Goal: Transaction & Acquisition: Purchase product/service

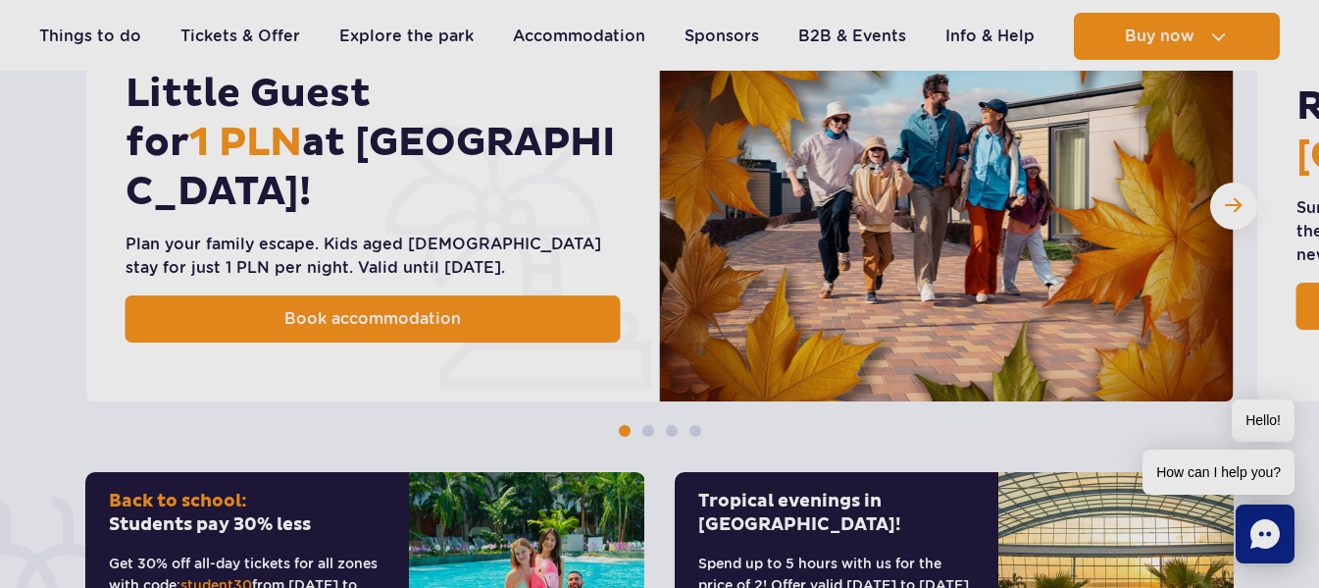
scroll to position [1275, 0]
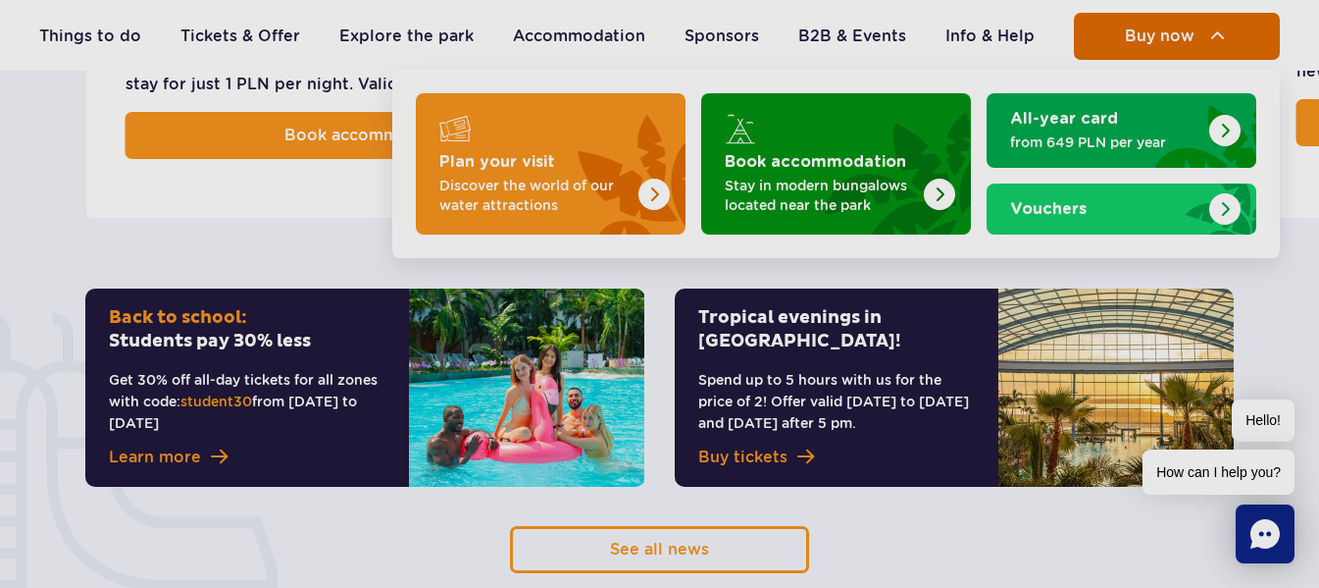
click at [1138, 38] on span "Buy now" at bounding box center [1160, 36] width 70 height 18
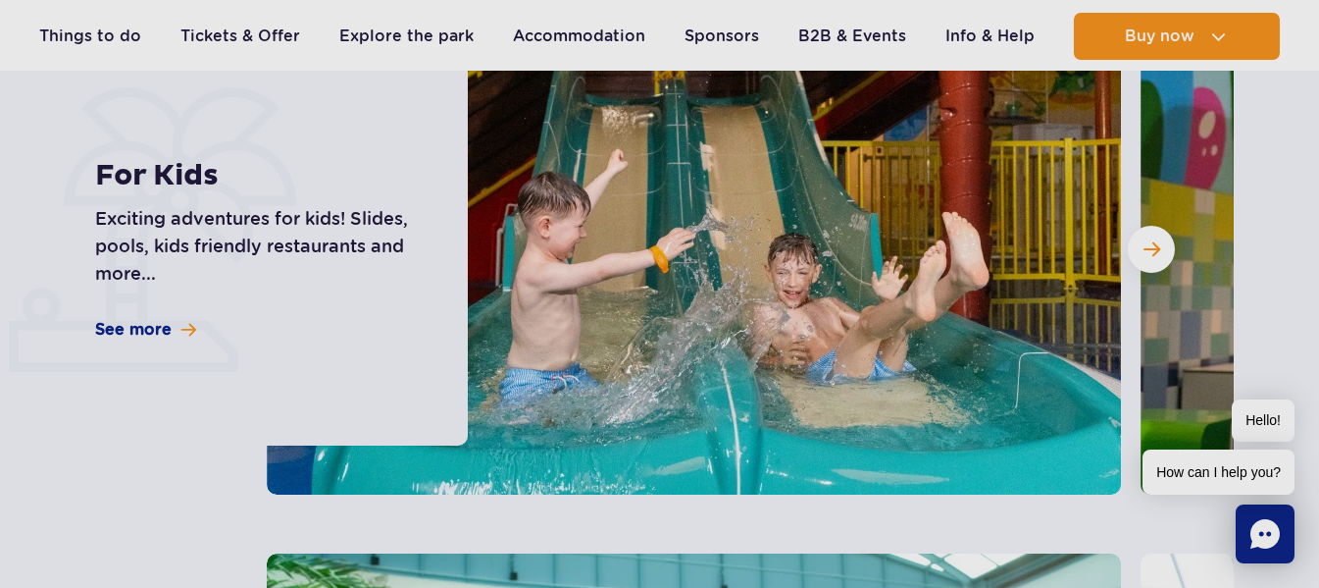
scroll to position [5297, 0]
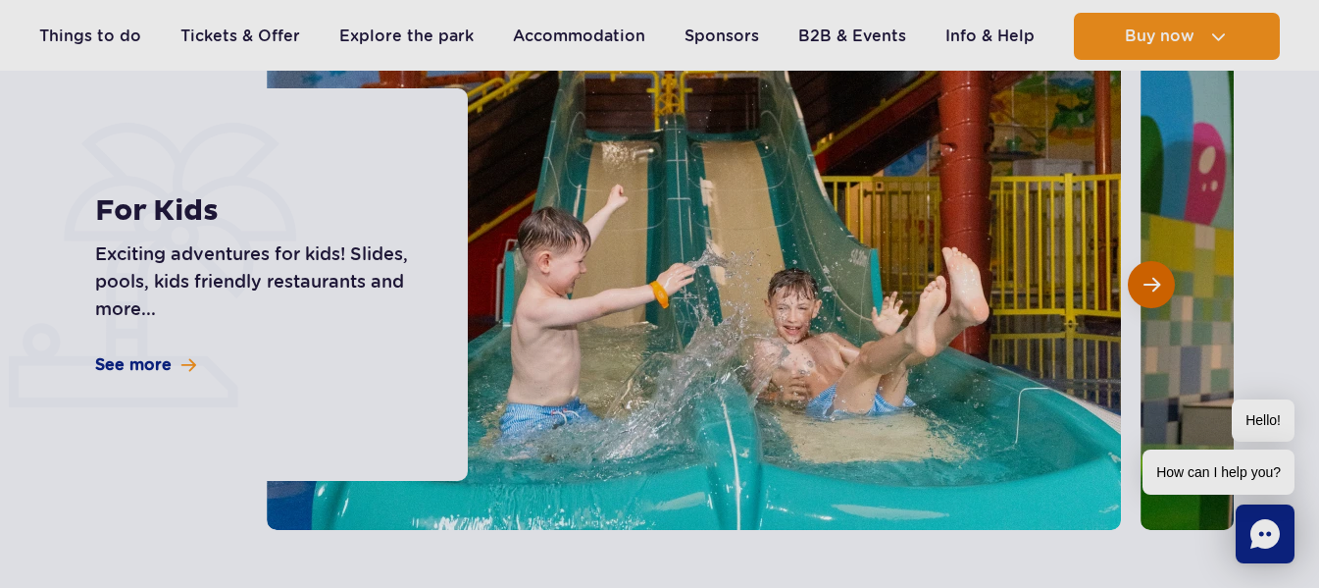
click at [1142, 261] on button "Next slide" at bounding box center [1151, 284] width 47 height 47
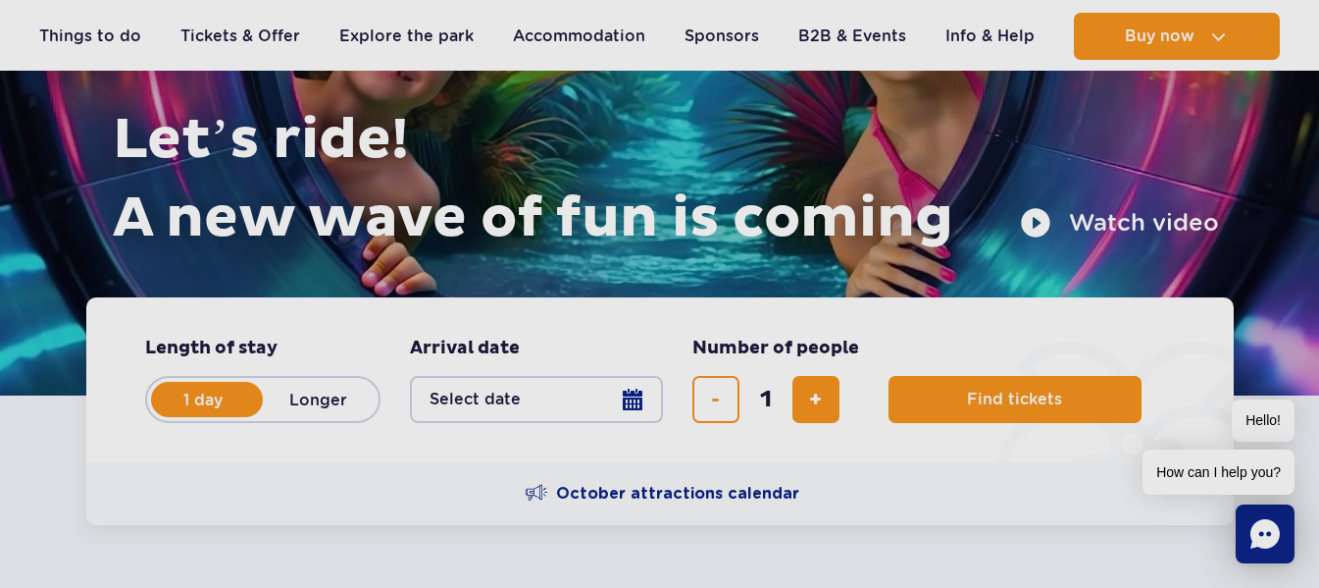
scroll to position [196, 0]
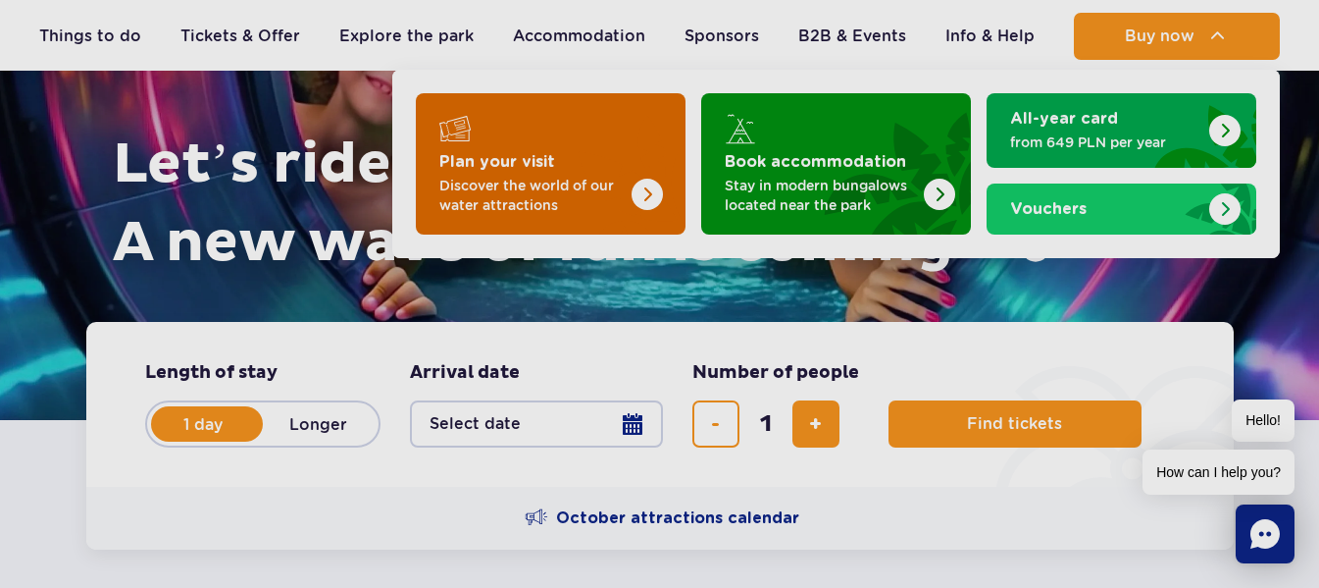
click at [627, 190] on p "Discover the world of our water attractions" at bounding box center [534, 195] width 191 height 39
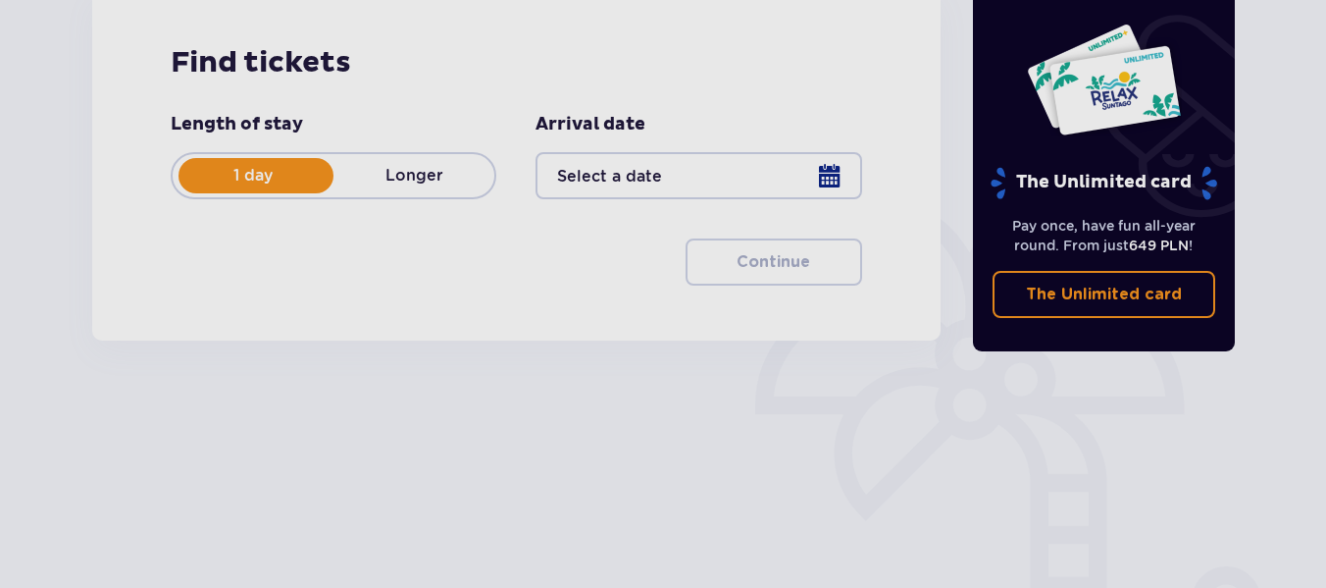
scroll to position [294, 0]
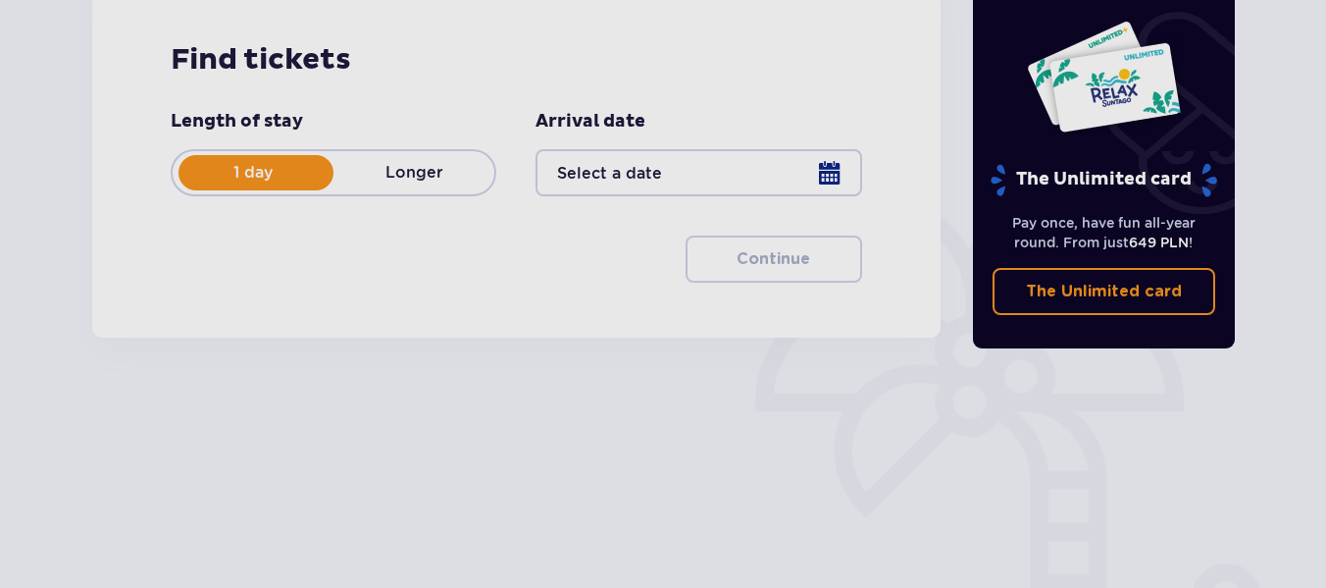
click at [655, 163] on div at bounding box center [699, 172] width 326 height 47
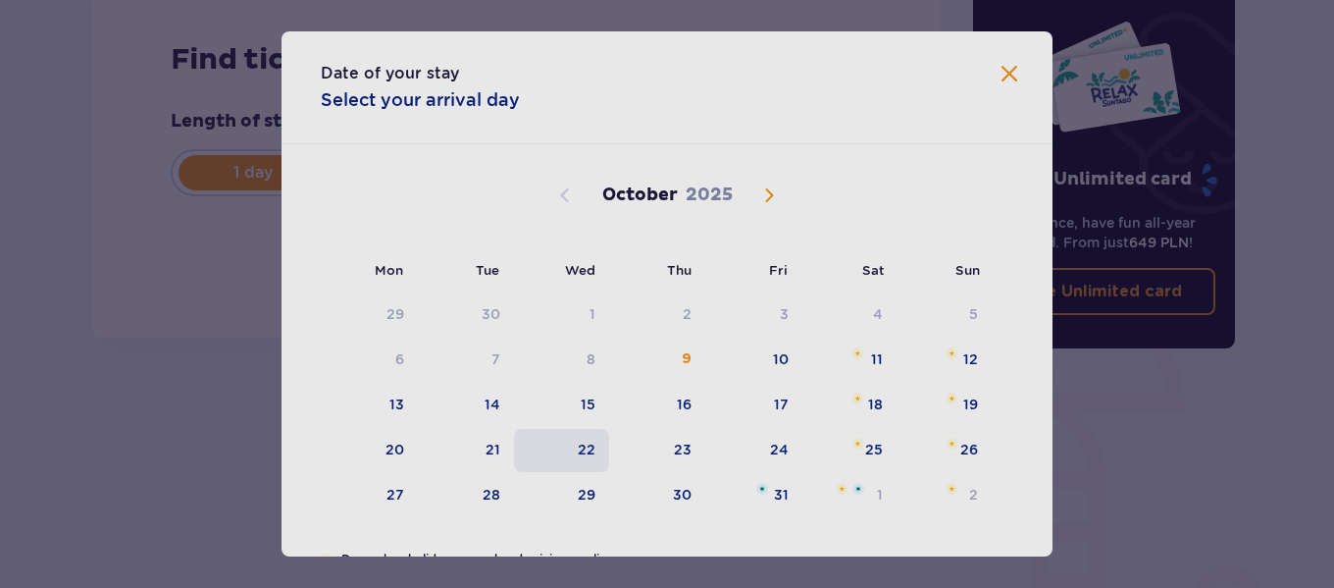
drag, startPoint x: 577, startPoint y: 453, endPoint x: 595, endPoint y: 431, distance: 29.3
click at [578, 453] on div "22" at bounding box center [587, 449] width 18 height 20
type input "22.10.25"
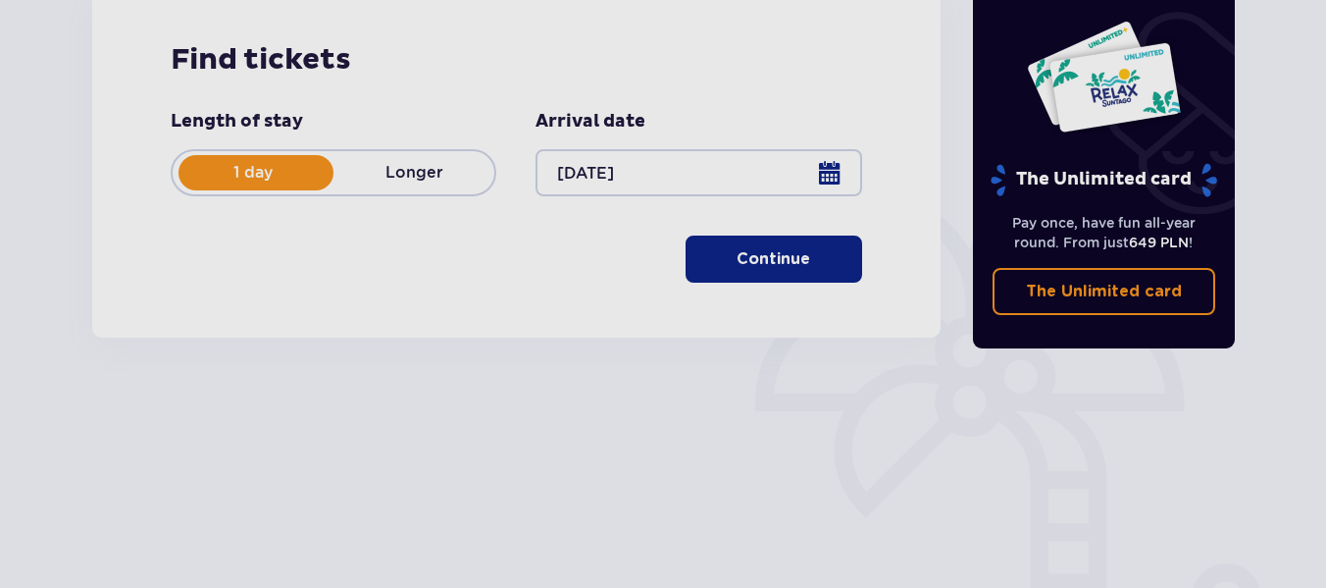
click at [997, 74] on div "The Unlimited card" at bounding box center [1104, 109] width 231 height 178
click at [779, 251] on p "Continue" at bounding box center [774, 259] width 74 height 22
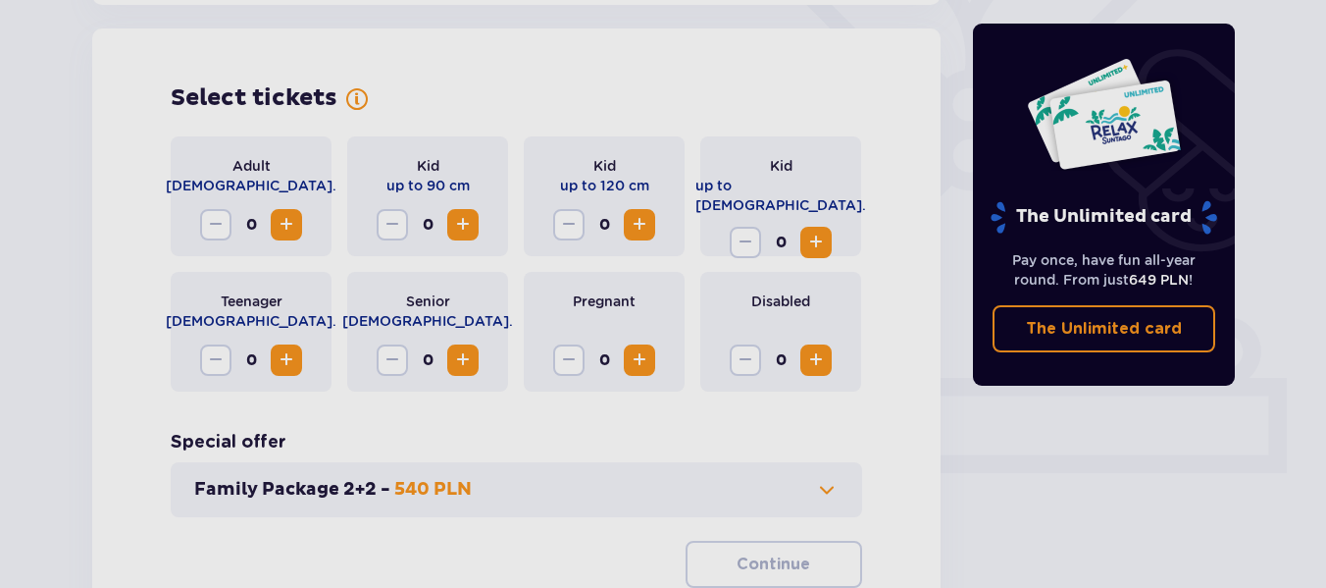
scroll to position [545, 0]
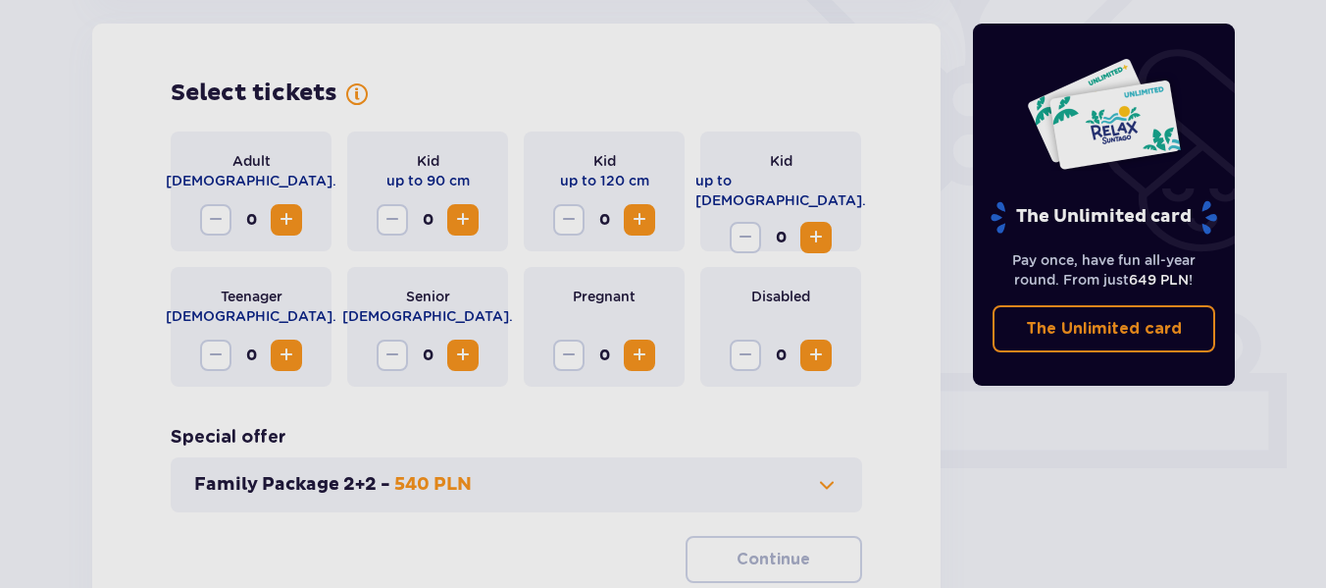
click at [291, 350] on span "Increase" at bounding box center [287, 355] width 24 height 24
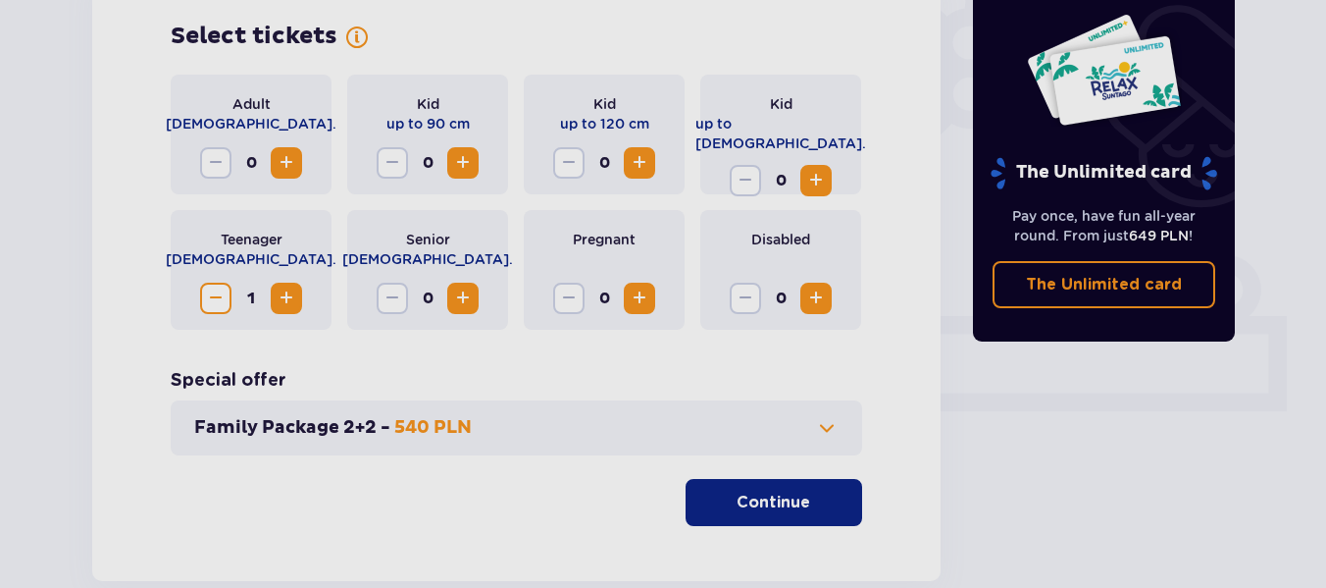
scroll to position [713, 0]
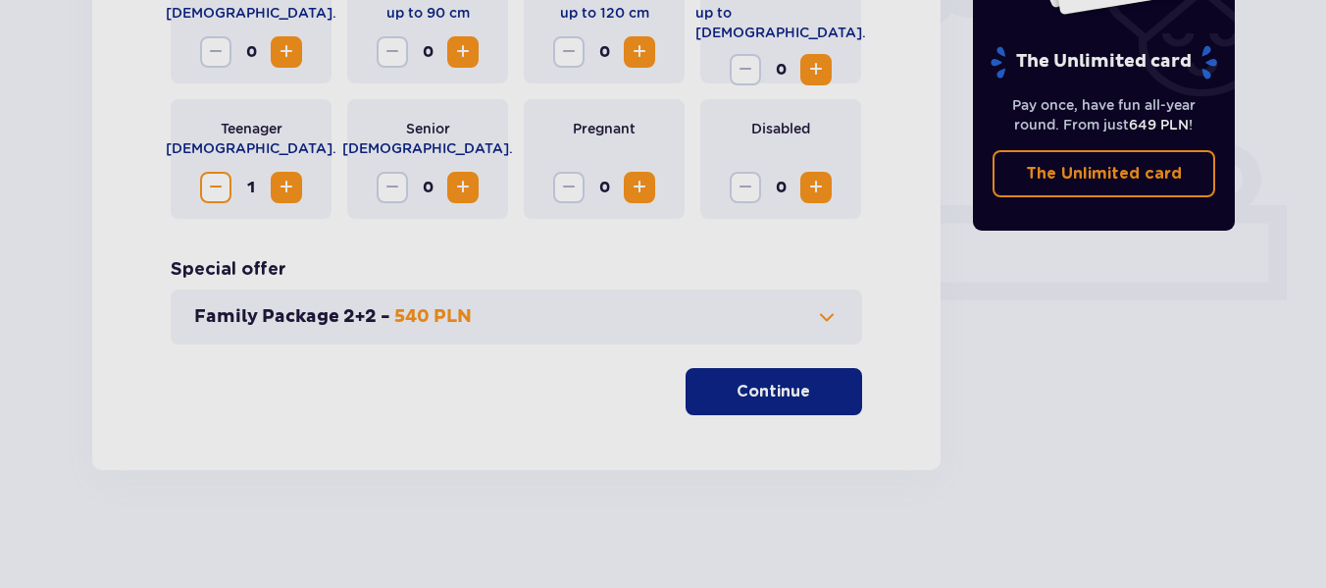
click at [798, 386] on button "Continue" at bounding box center [774, 391] width 177 height 47
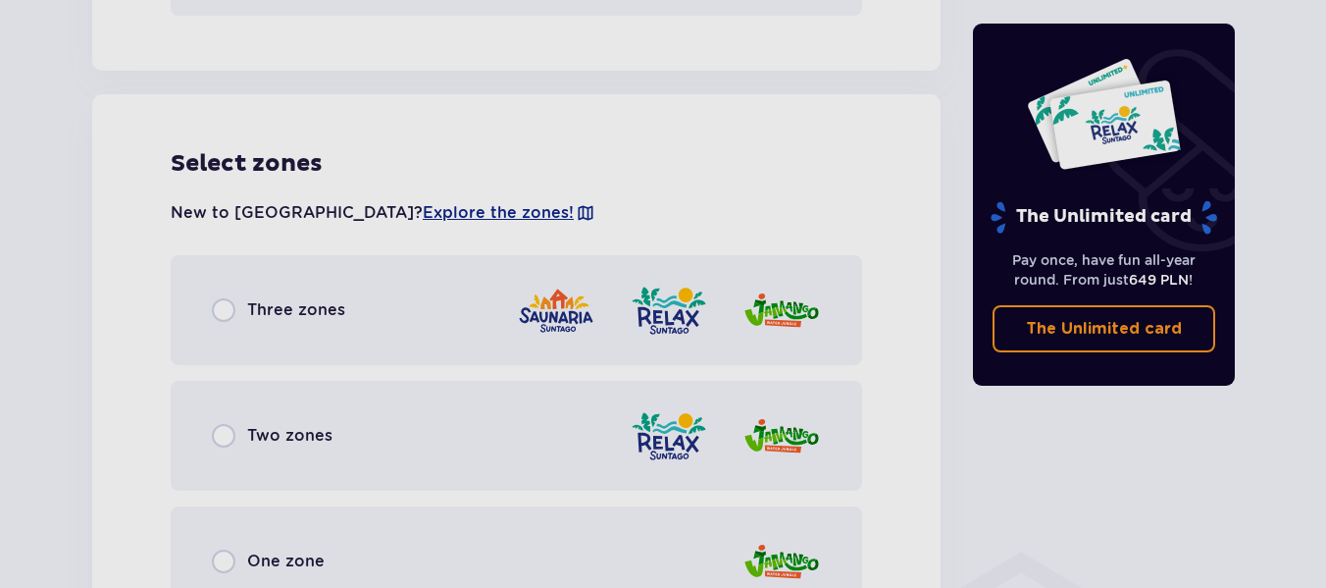
scroll to position [1089, 0]
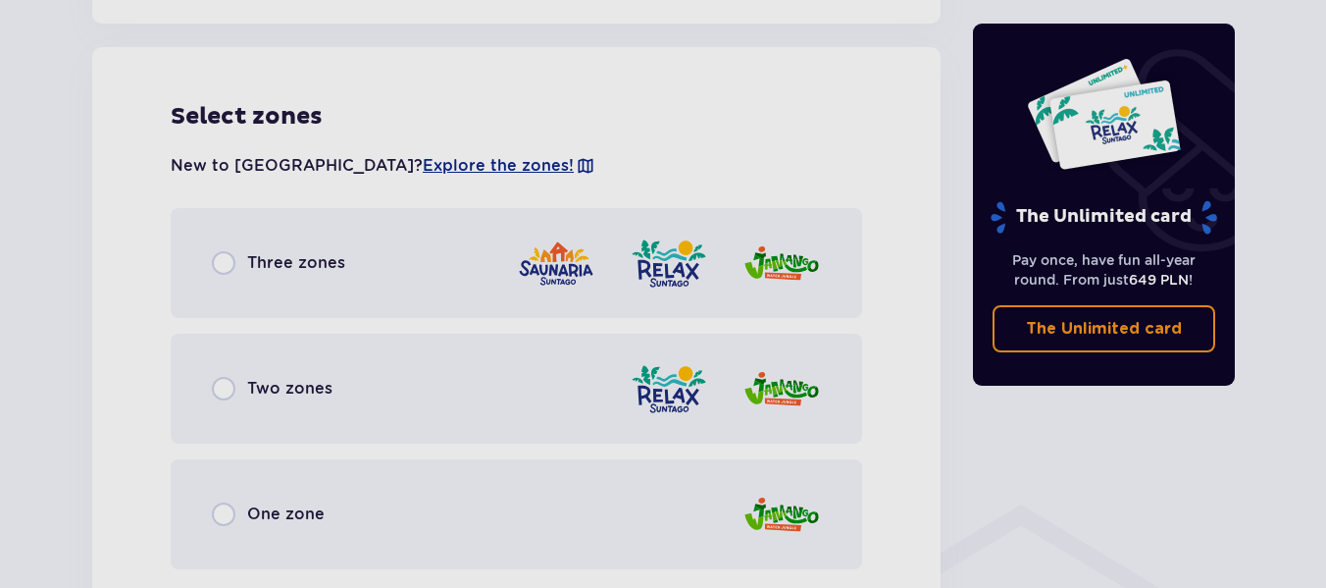
click at [232, 253] on input "radio" at bounding box center [224, 263] width 24 height 24
radio input "true"
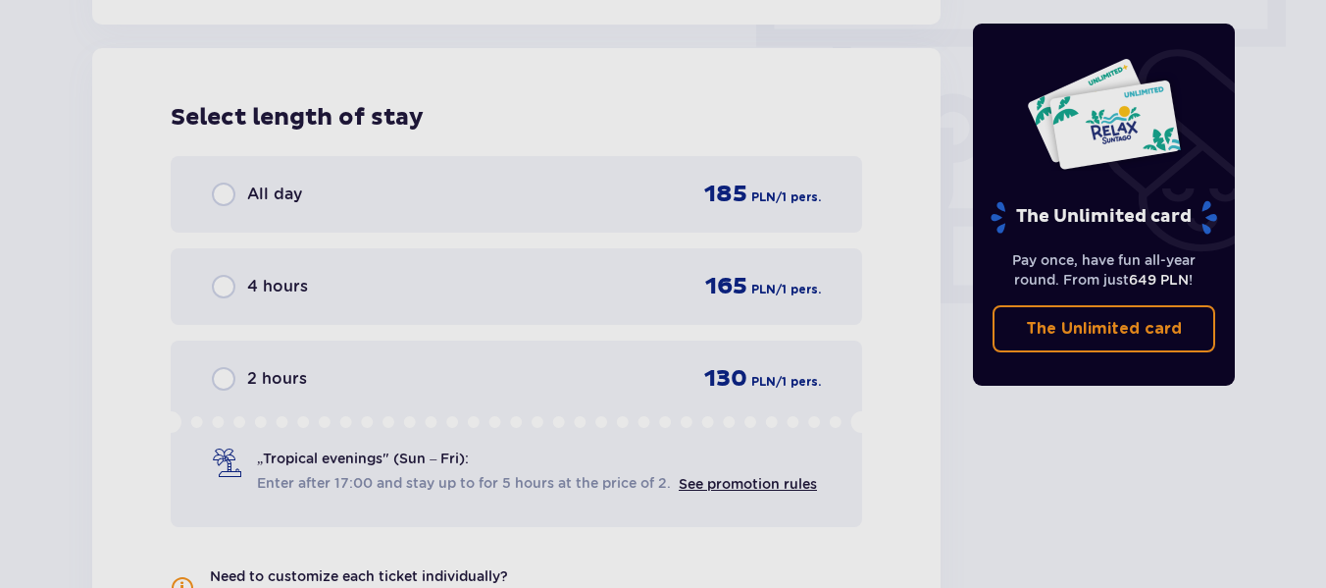
scroll to position [1772, 0]
click at [233, 189] on input "radio" at bounding box center [224, 193] width 24 height 24
radio input "true"
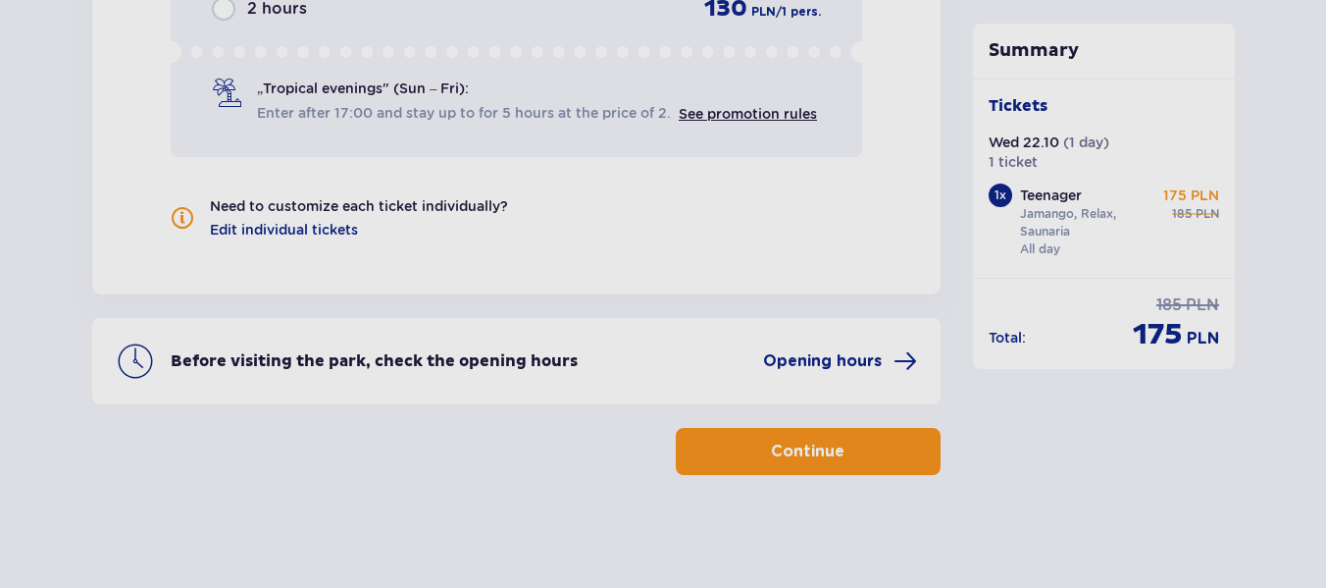
scroll to position [2145, 0]
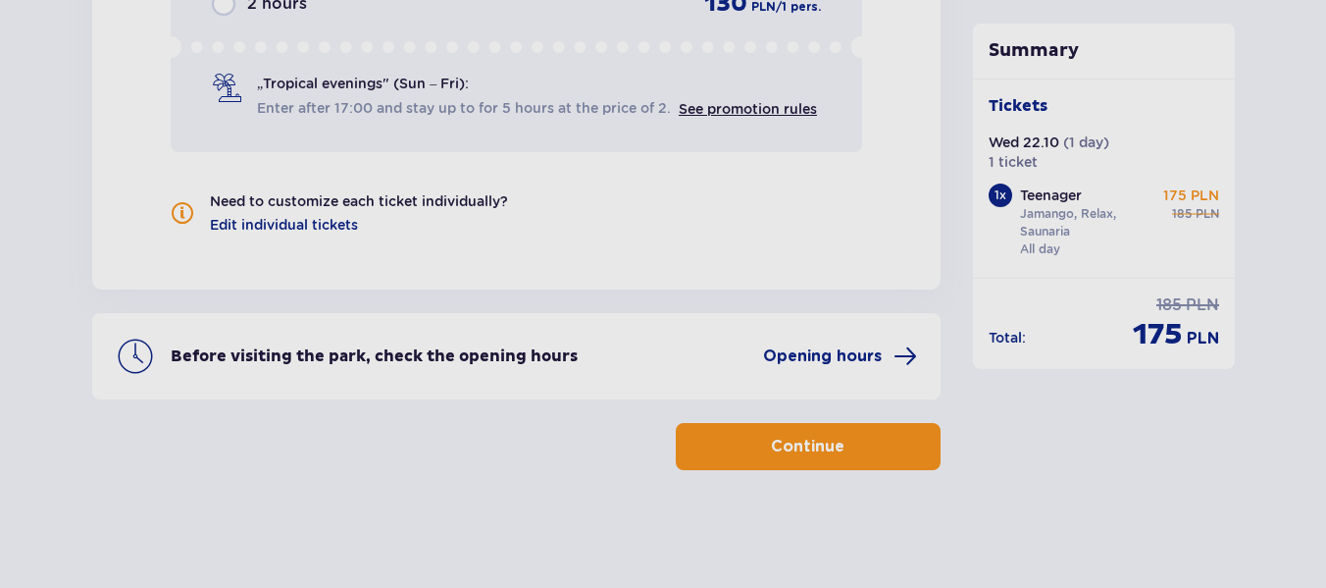
click at [818, 432] on button "Continue" at bounding box center [808, 446] width 265 height 47
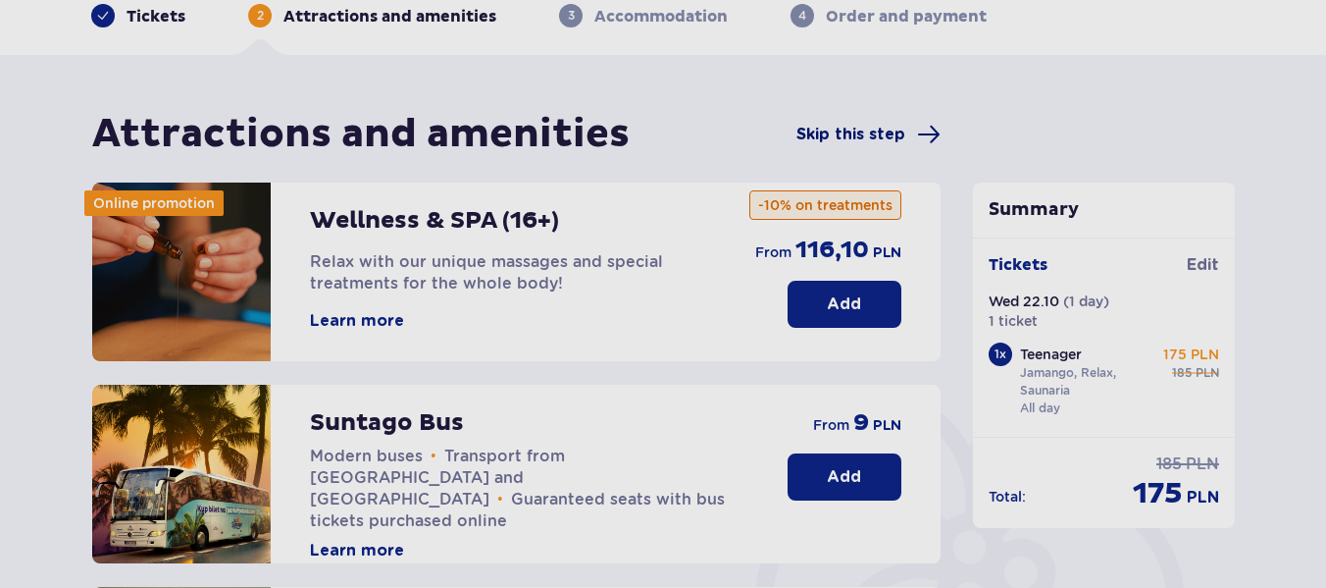
click at [845, 134] on span "Skip this step" at bounding box center [851, 135] width 109 height 22
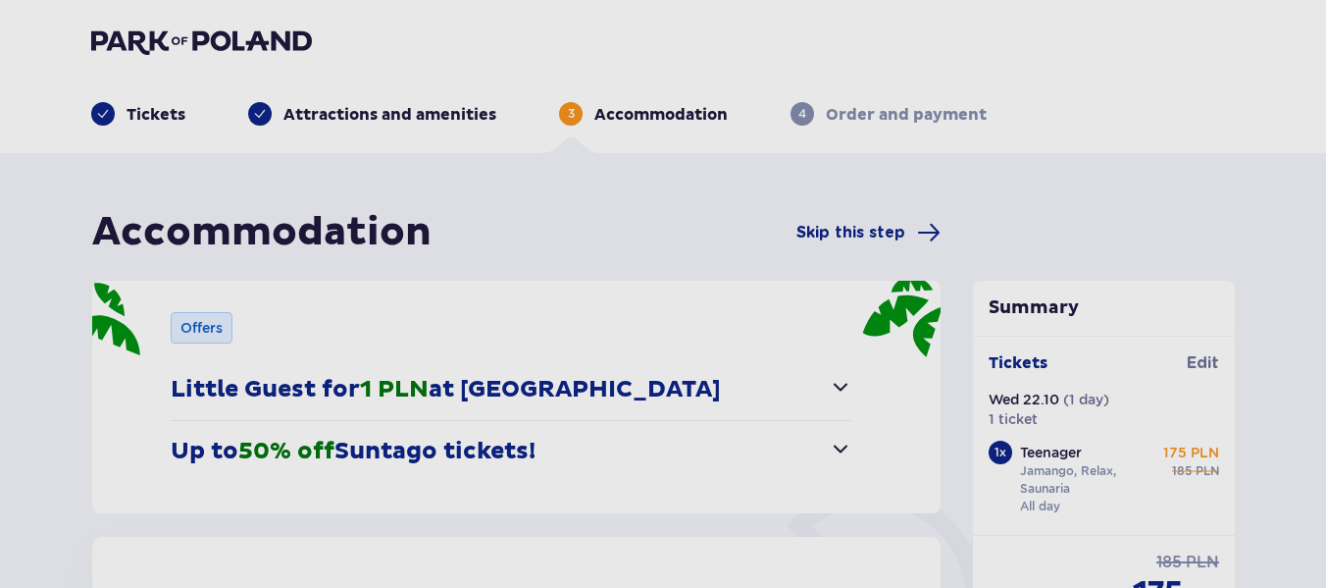
click at [873, 209] on div "Accommodation Skip this step" at bounding box center [516, 232] width 849 height 49
click at [873, 221] on span "Skip this step" at bounding box center [869, 233] width 144 height 24
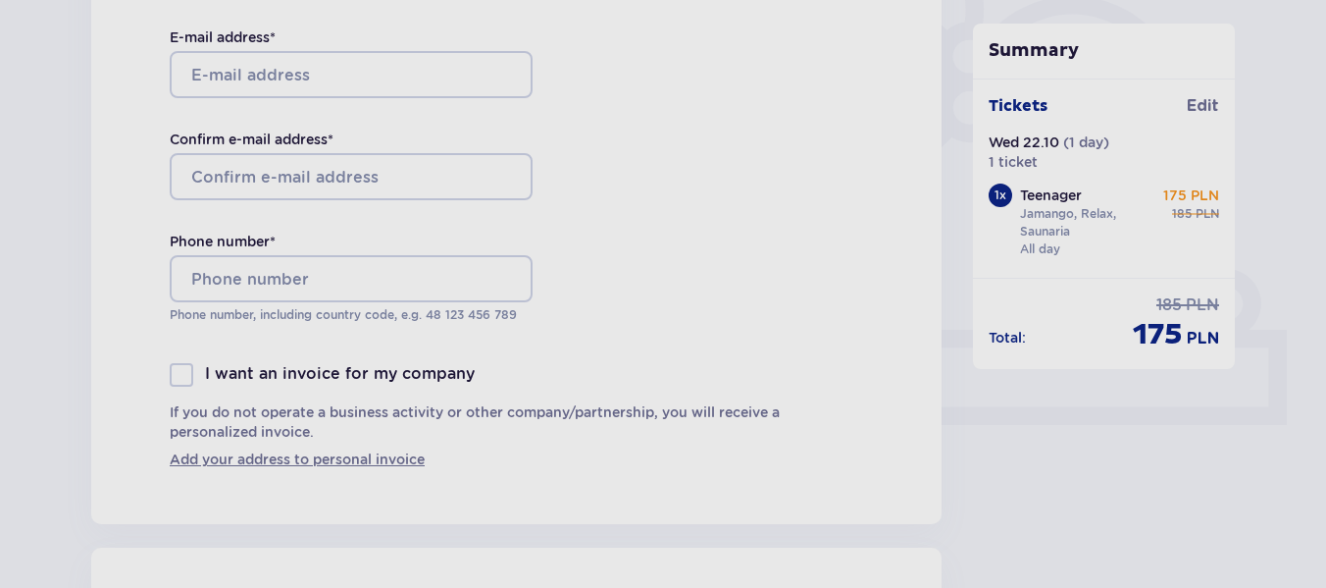
scroll to position [490, 0]
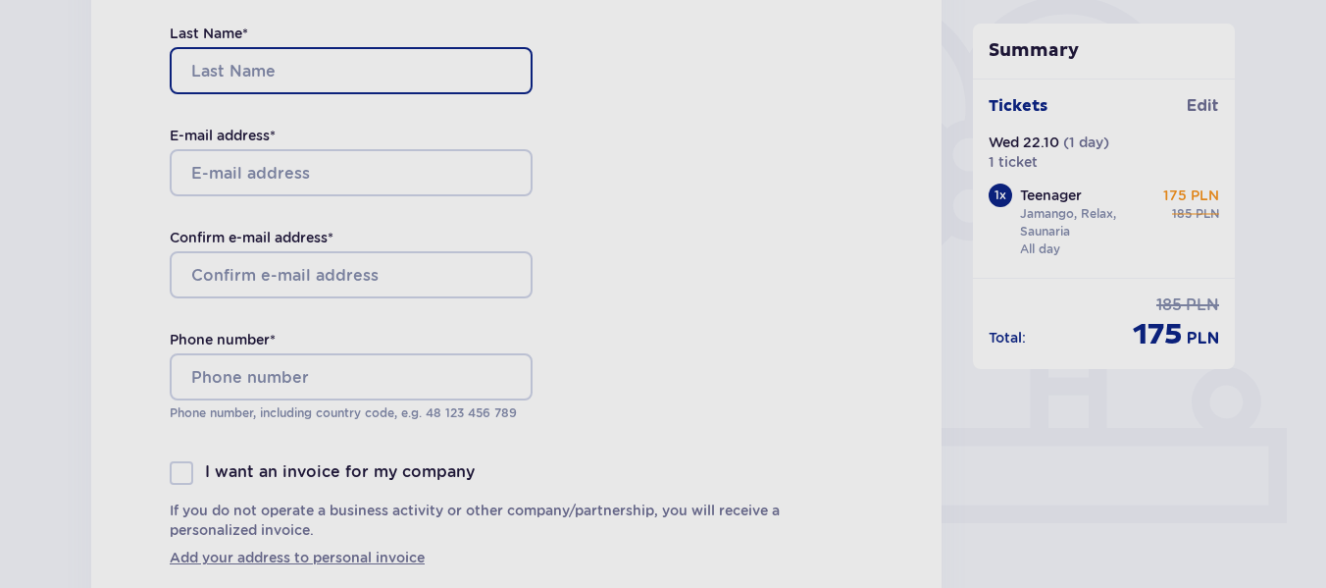
click at [276, 75] on input "Last Name *" at bounding box center [351, 70] width 363 height 47
type input "Fakss"
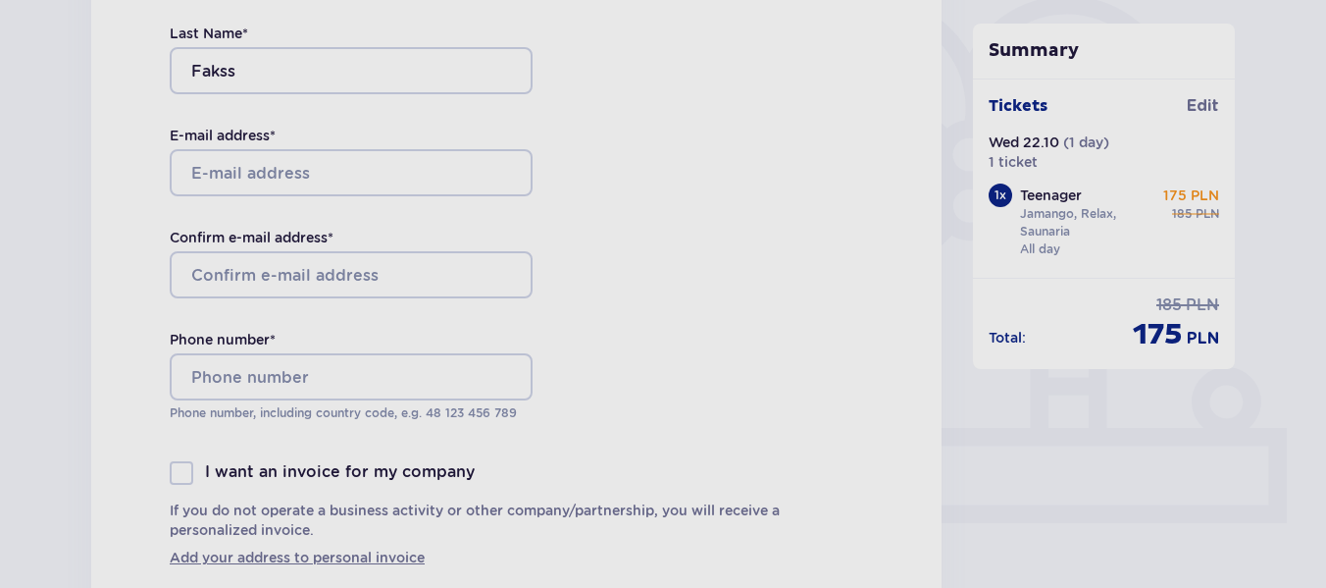
type input "Kristers"
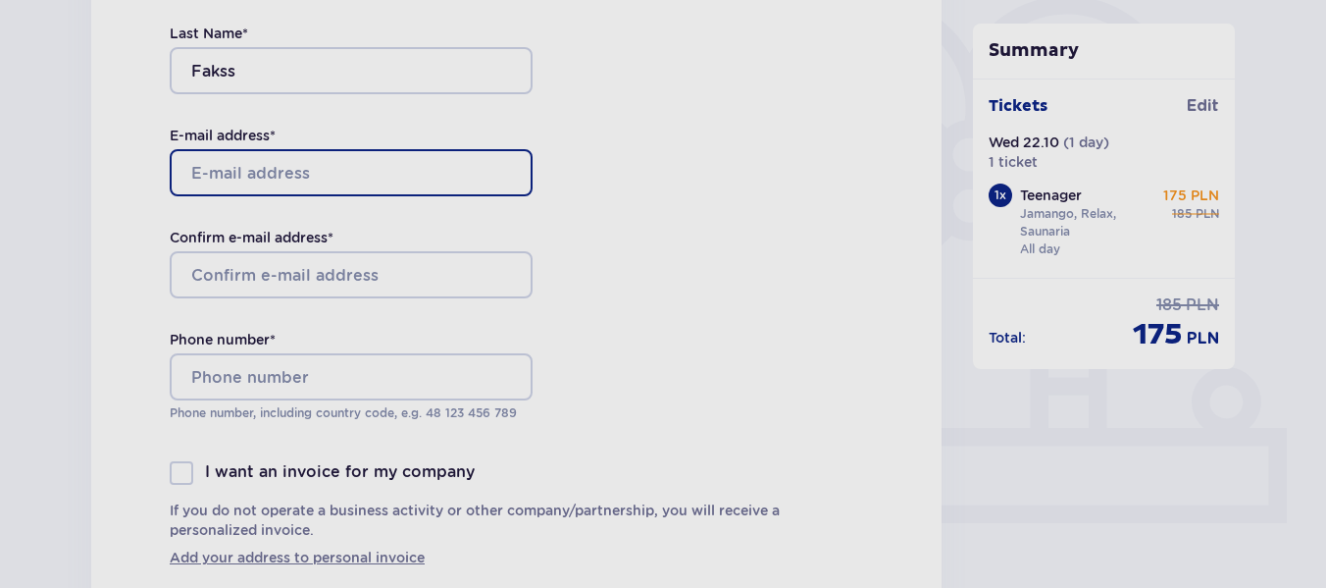
click at [235, 162] on input "E-mail address *" at bounding box center [351, 172] width 363 height 47
type input "kristersfakss123@gmail.com"
drag, startPoint x: 425, startPoint y: 168, endPoint x: 151, endPoint y: 154, distance: 274.0
click at [151, 154] on div "Contact details First Name * Kristers Last Name * Fakss E-mail address * kriste…" at bounding box center [516, 206] width 850 height 832
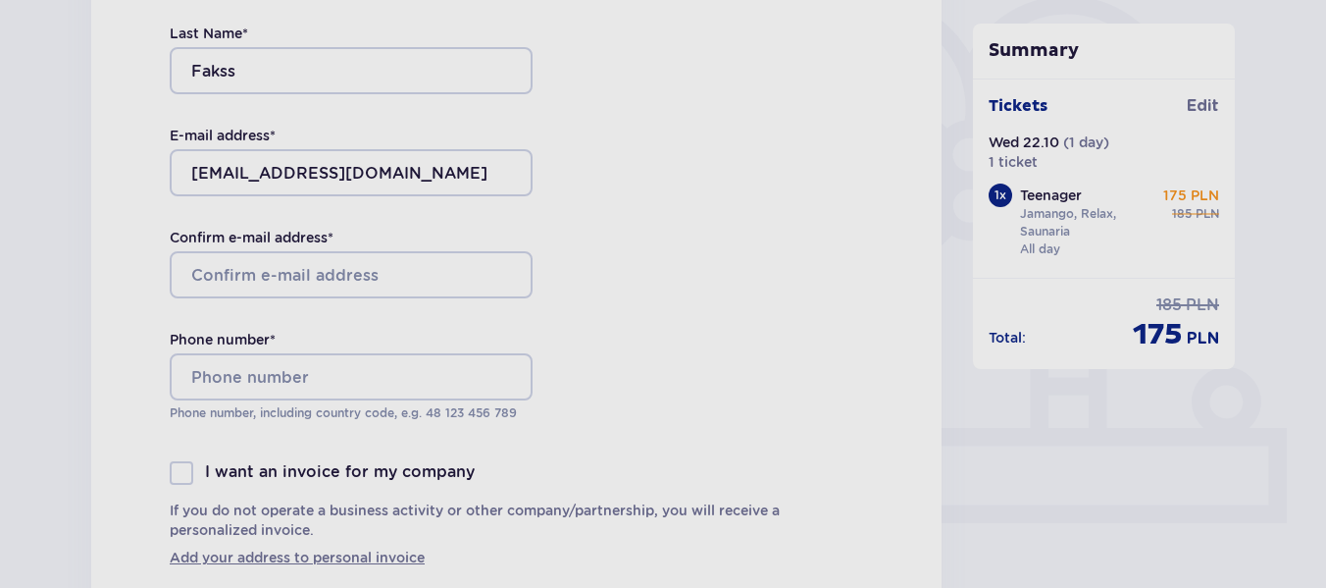
click at [295, 148] on div "E-mail address * kristersfakss123@gmail.com" at bounding box center [351, 161] width 363 height 71
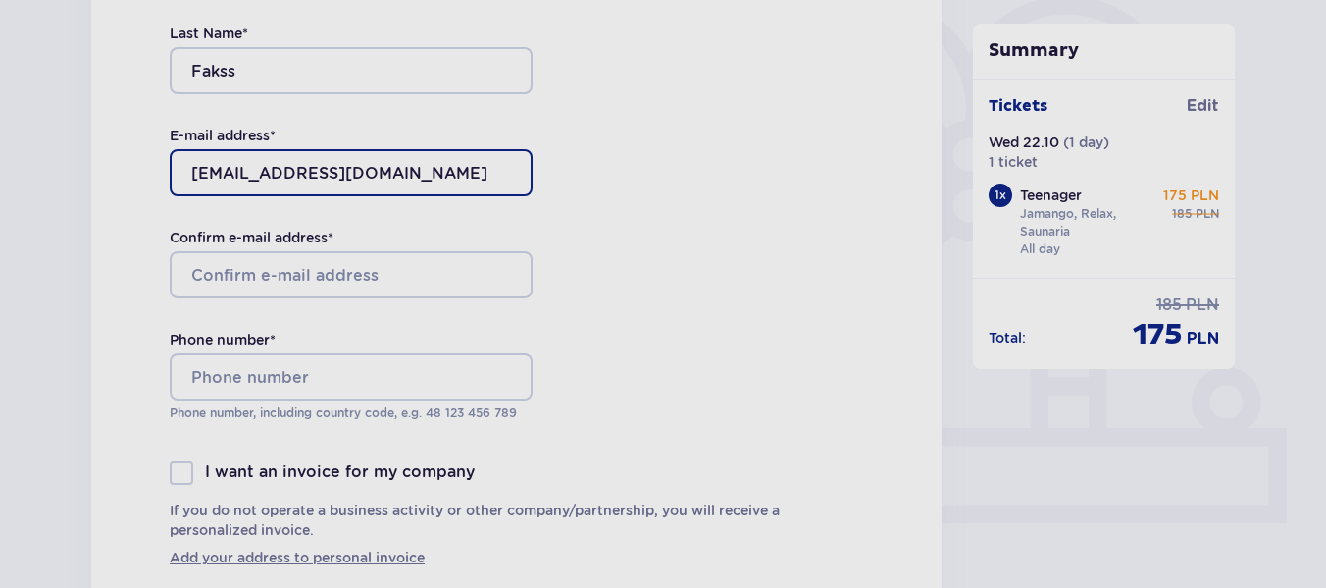
click at [302, 168] on input "kristersfakss123@gmail.com" at bounding box center [351, 172] width 363 height 47
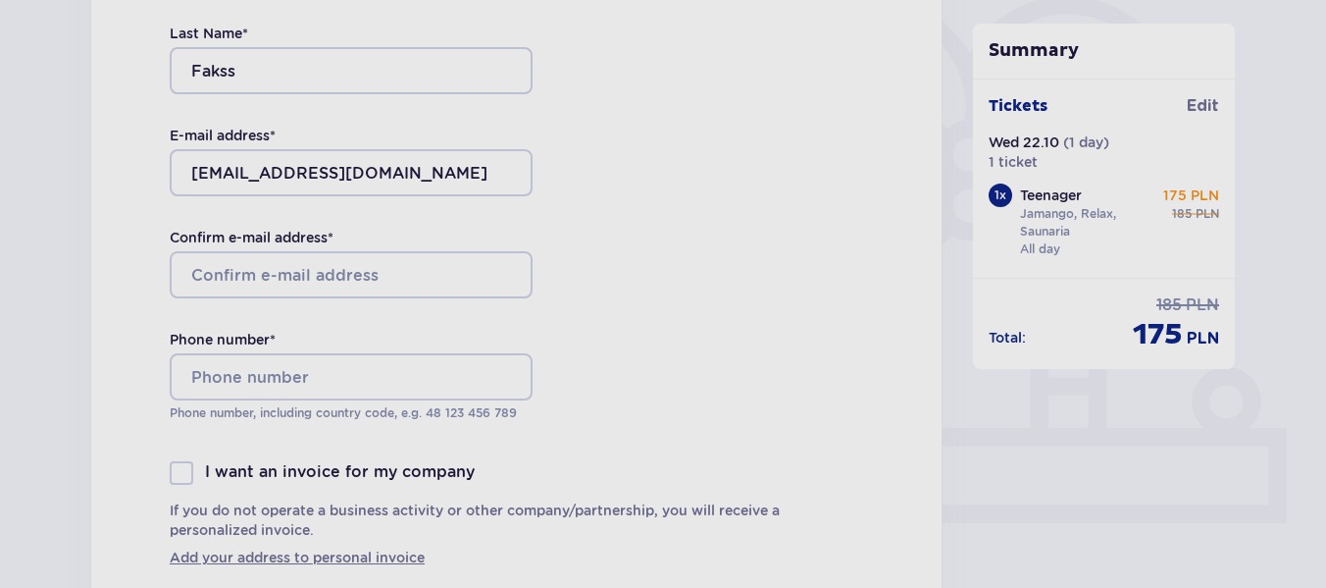
drag, startPoint x: 263, startPoint y: 299, endPoint x: 263, endPoint y: 286, distance: 12.8
click at [263, 295] on div "First Name * Kristers Last Name * Fakss E-mail address * kristersfakss123@gmail…" at bounding box center [351, 171] width 363 height 579
click at [263, 286] on input "Confirm e-mail address *" at bounding box center [351, 274] width 363 height 47
paste input "kristersfakss123@gmail.com"
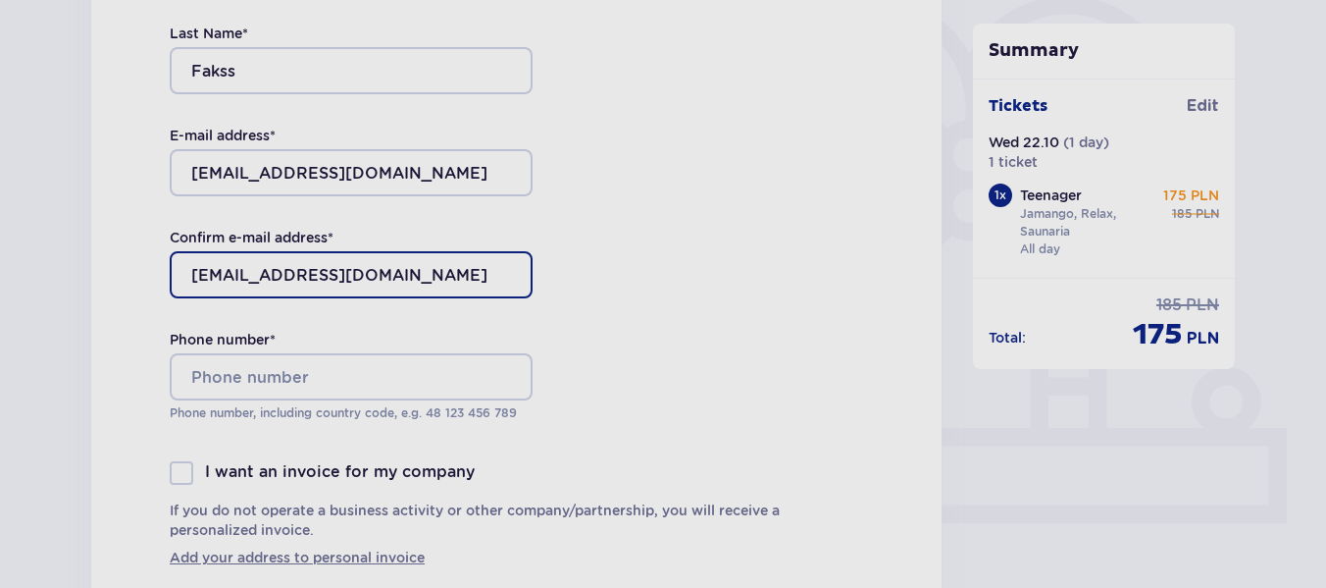
type input "kristersfakss123@gmail.com"
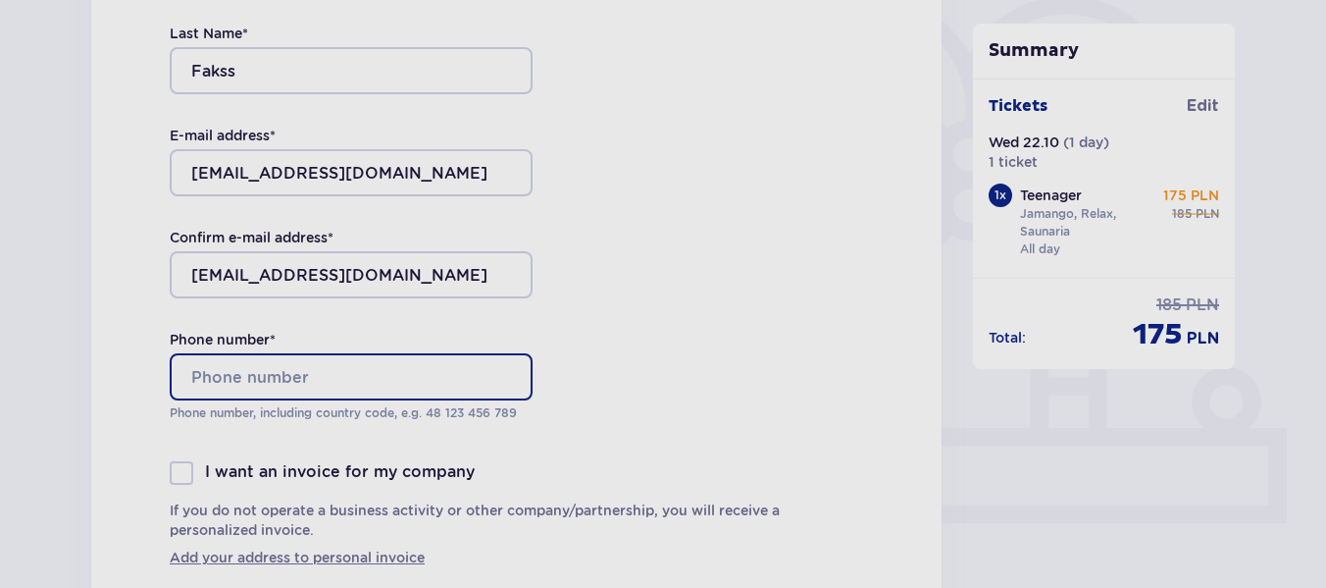
click at [187, 374] on input "Phone number *" at bounding box center [351, 376] width 363 height 47
click at [219, 375] on input "371 24 862 431" at bounding box center [351, 376] width 363 height 47
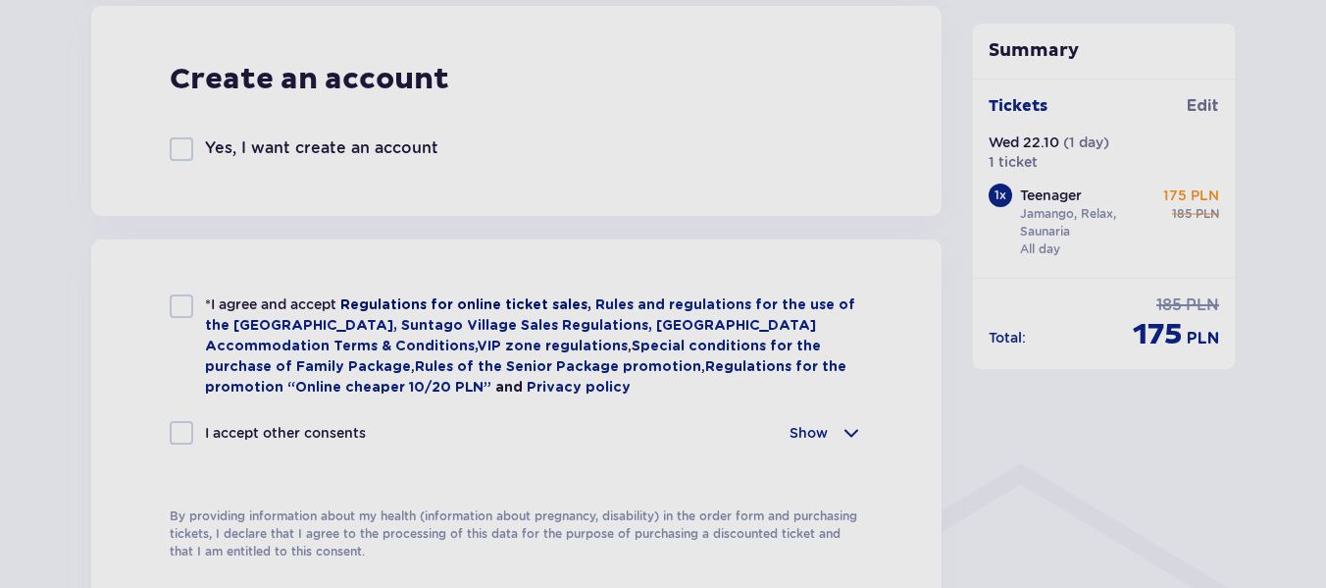
scroll to position [1177, 0]
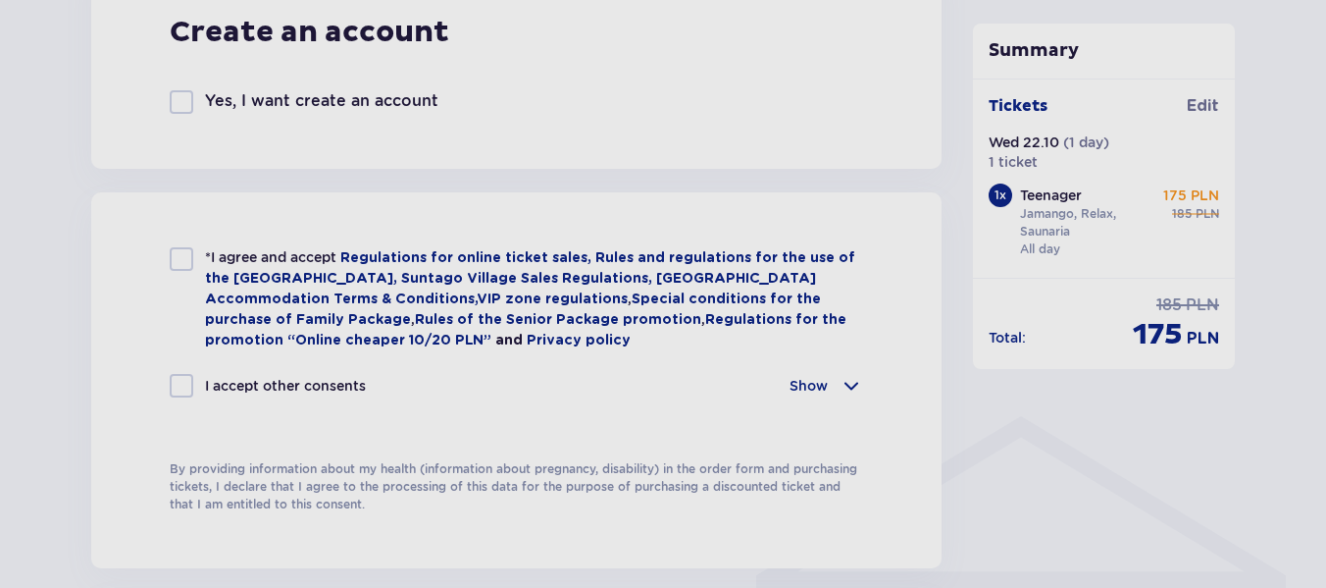
type input "37124862431"
click at [179, 256] on div at bounding box center [182, 259] width 24 height 24
checkbox input "true"
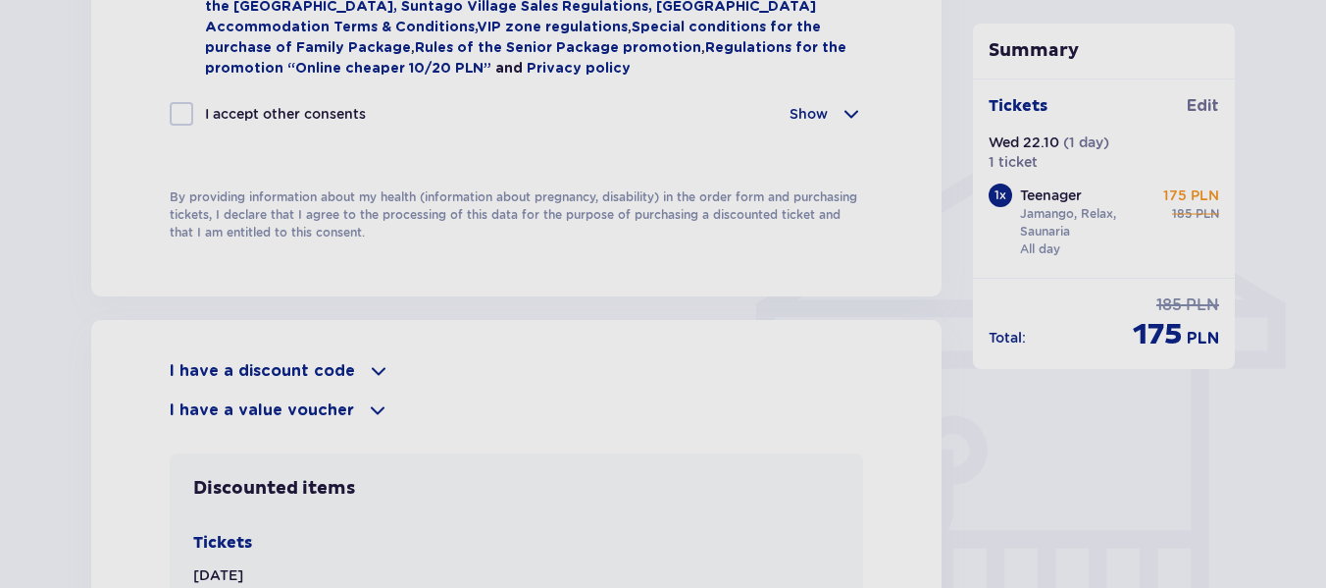
scroll to position [1471, 0]
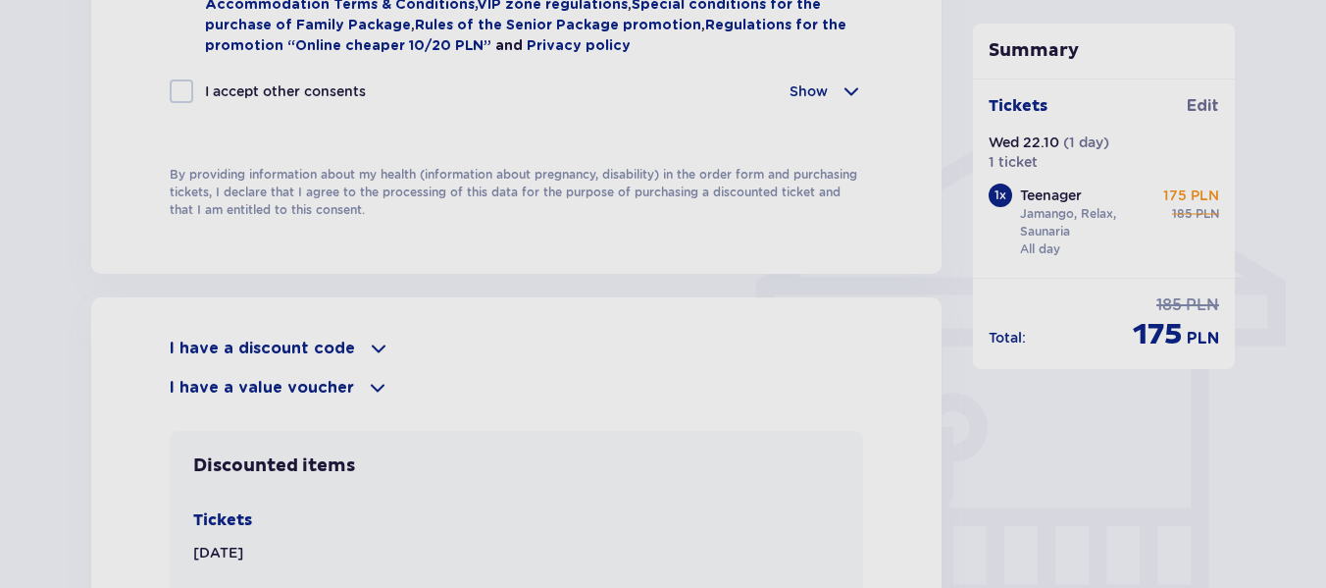
click at [189, 88] on div at bounding box center [182, 91] width 24 height 24
checkbox input "true"
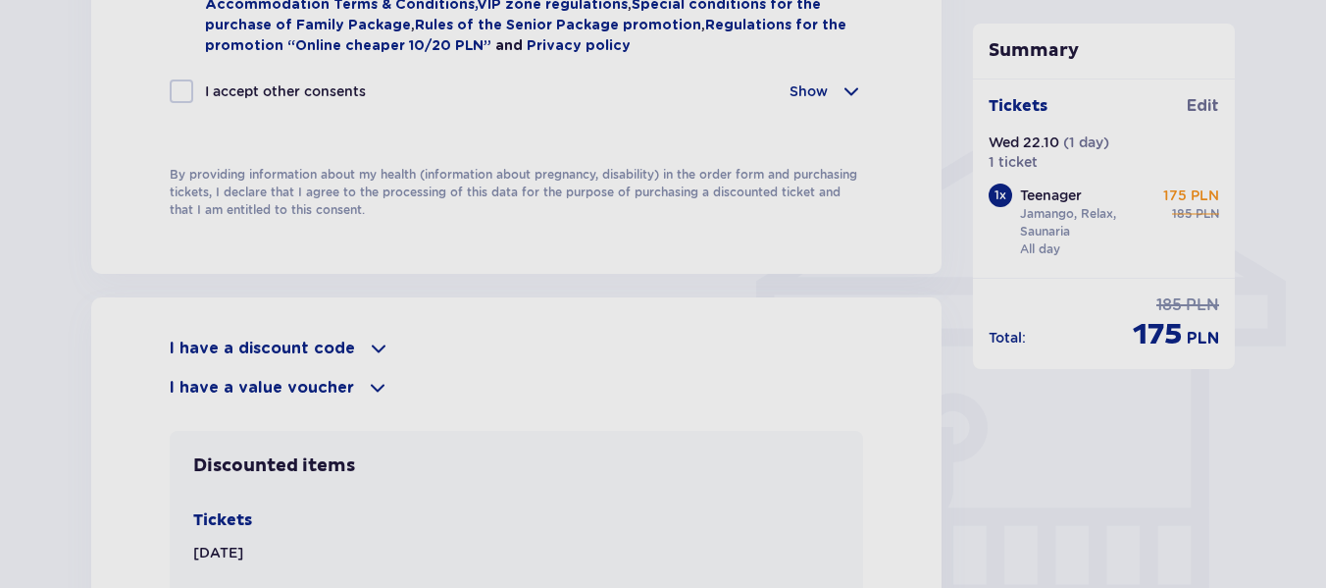
checkbox input "true"
click at [233, 342] on p "I have a discount code" at bounding box center [262, 348] width 185 height 22
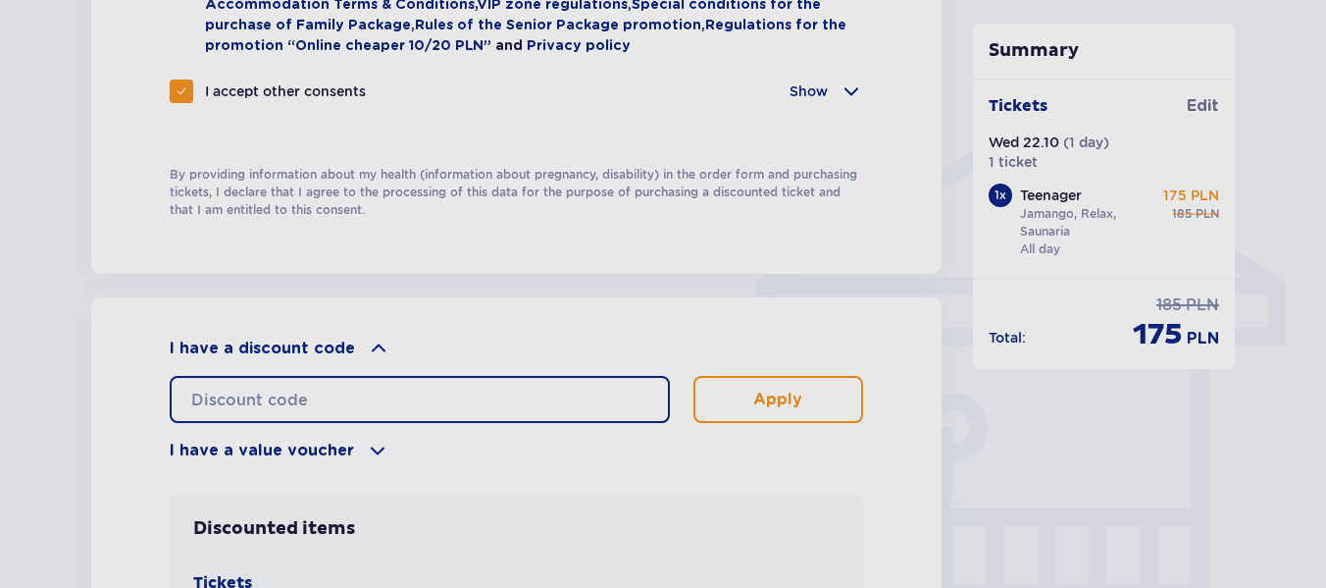
drag, startPoint x: 268, startPoint y: 395, endPoint x: 265, endPoint y: 386, distance: 10.2
click at [265, 386] on input "text" at bounding box center [420, 399] width 500 height 47
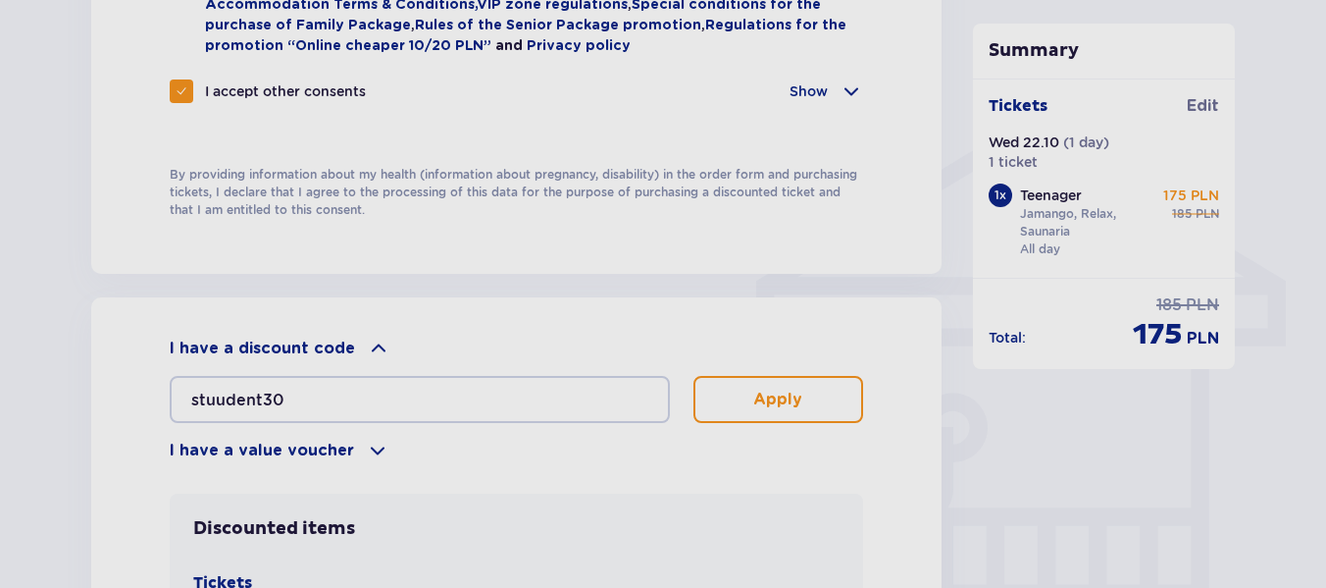
click at [815, 394] on button "Apply" at bounding box center [779, 399] width 170 height 47
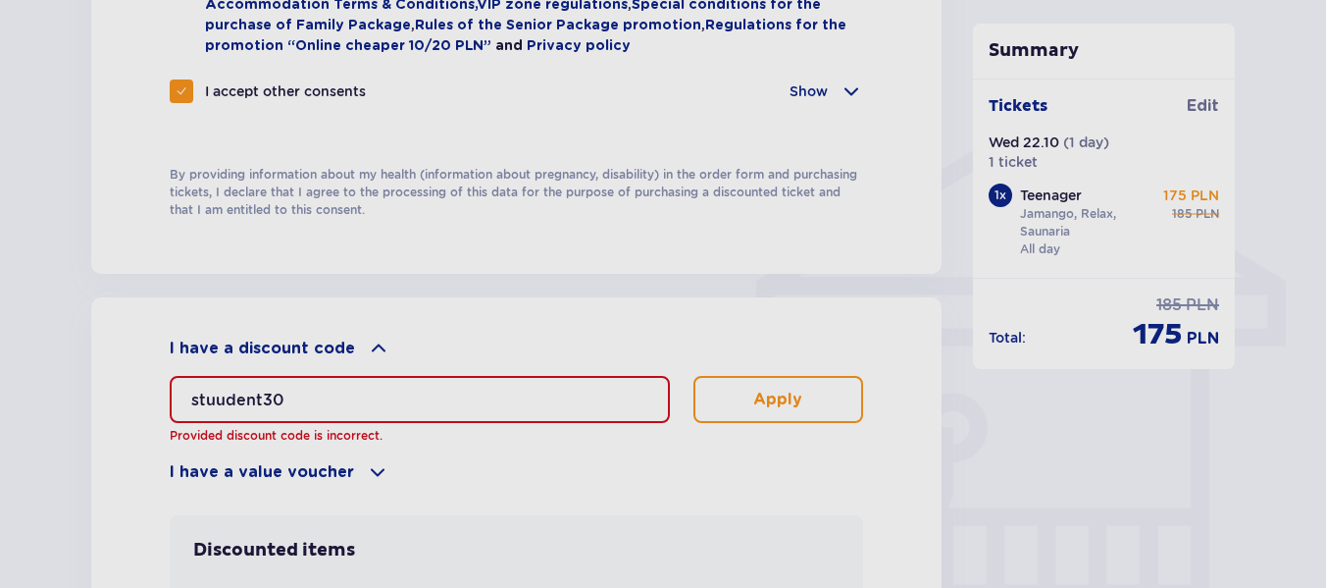
click at [220, 384] on input "stuudent30" at bounding box center [420, 399] width 500 height 47
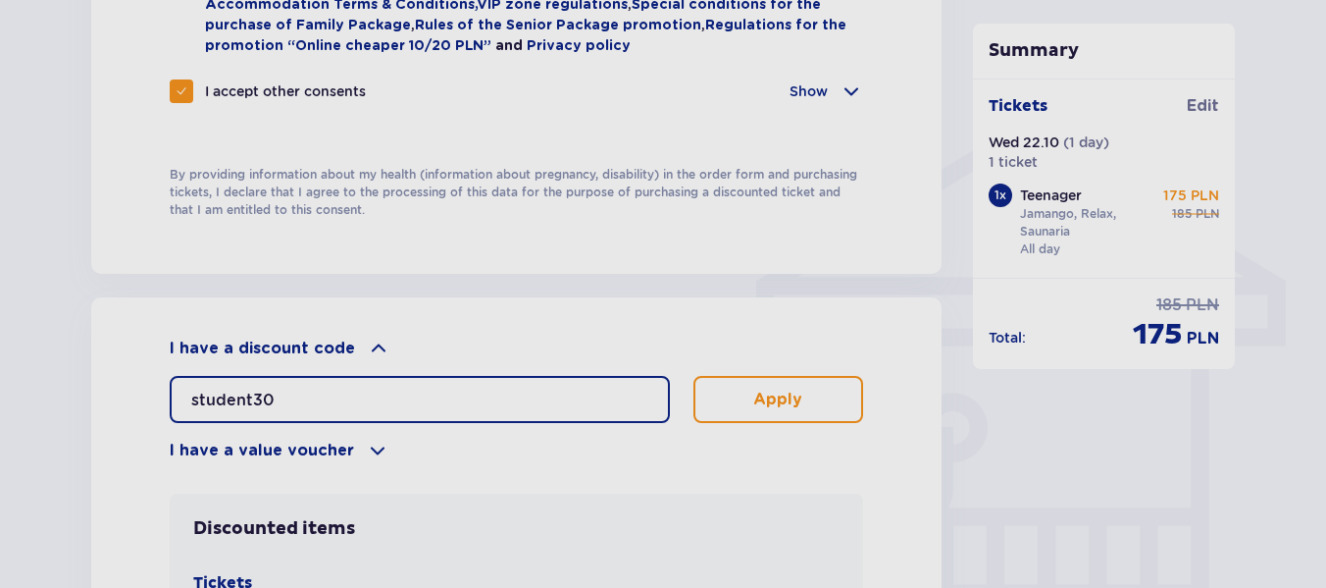
type input "student30"
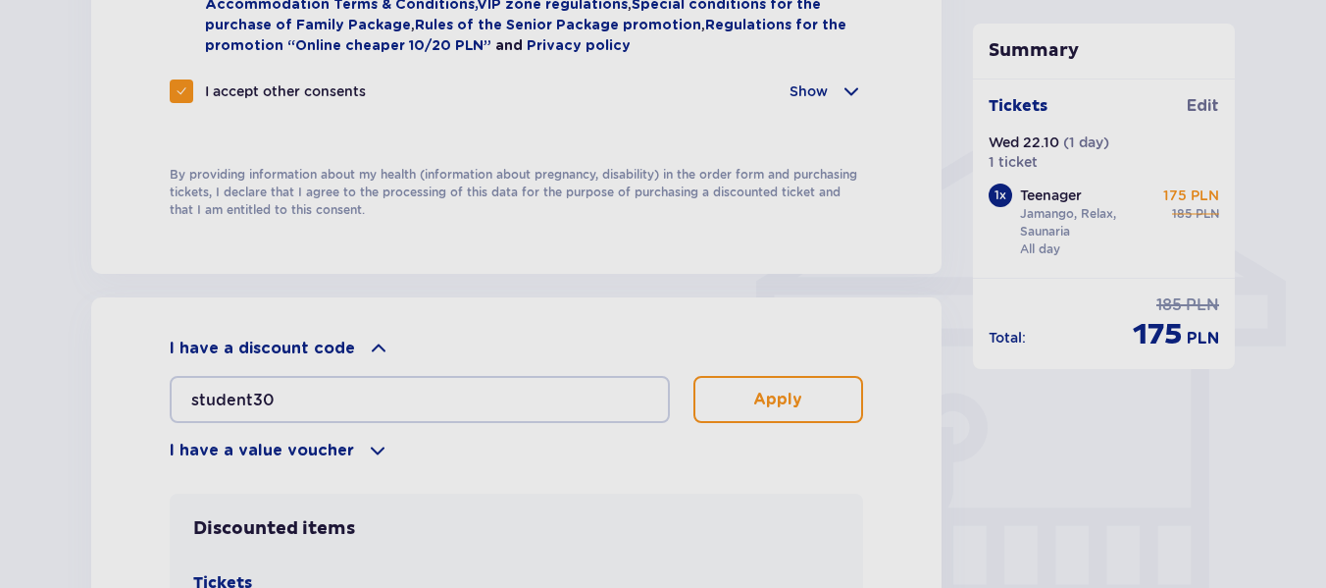
click at [686, 376] on div "student30 Apply" at bounding box center [517, 399] width 694 height 47
click at [708, 380] on button "Apply" at bounding box center [779, 399] width 170 height 47
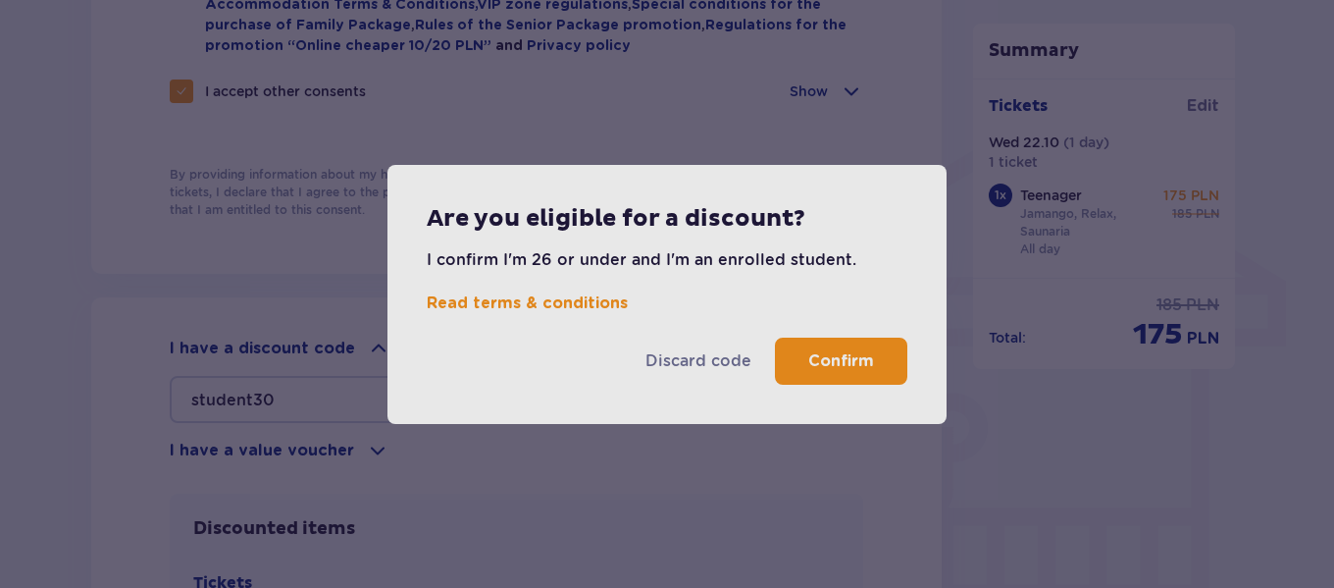
click at [842, 347] on button "Confirm" at bounding box center [841, 360] width 132 height 47
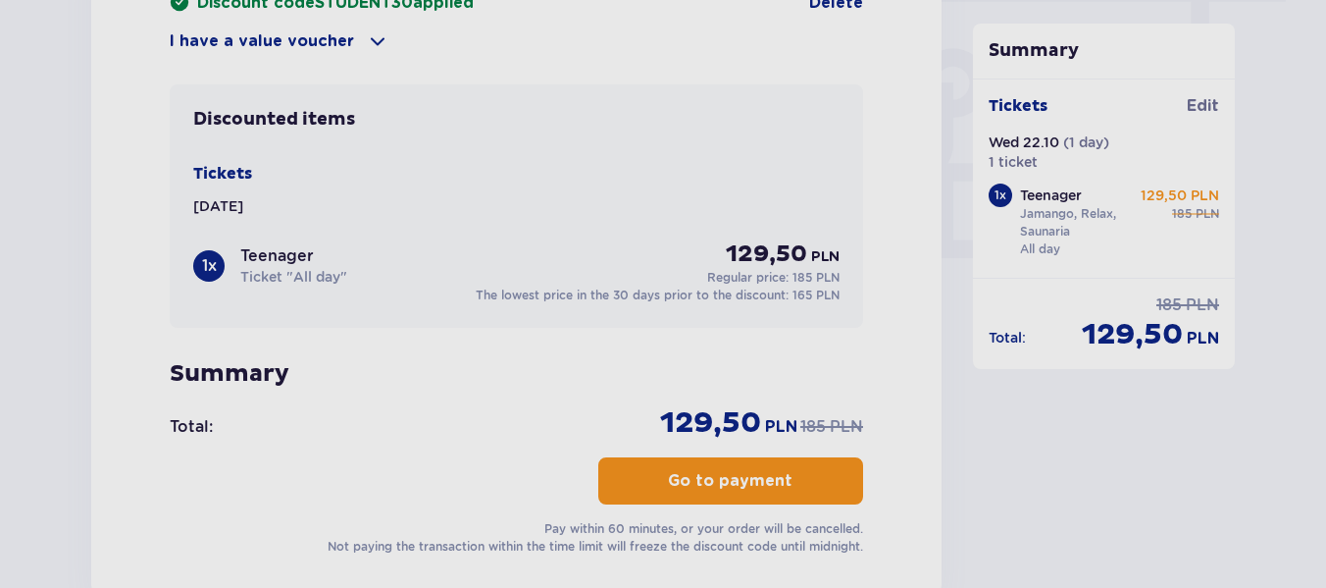
scroll to position [1864, 0]
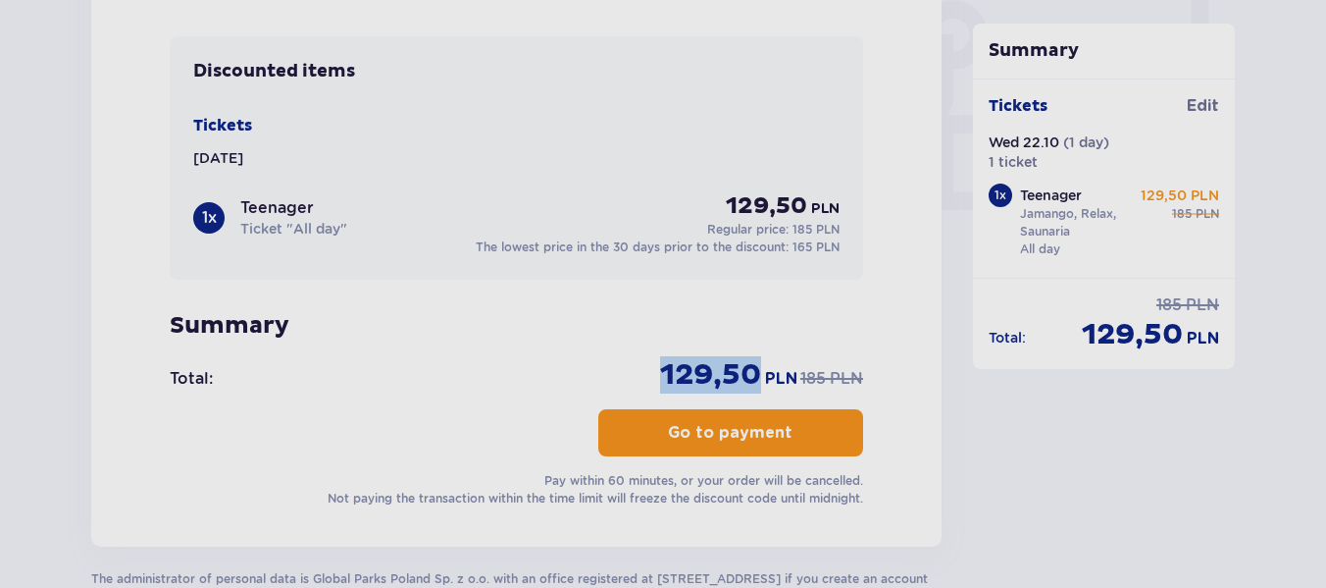
drag, startPoint x: 666, startPoint y: 374, endPoint x: 759, endPoint y: 363, distance: 93.8
click at [759, 363] on span "129,50" at bounding box center [710, 374] width 101 height 37
copy span "129,50"
